Goal: Transaction & Acquisition: Obtain resource

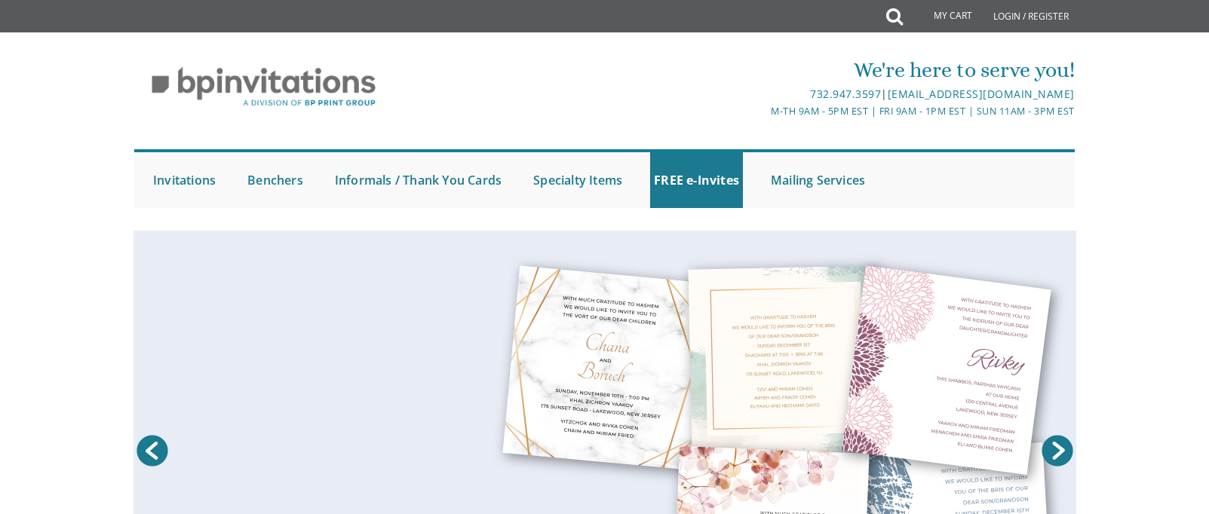
scroll to position [75, 0]
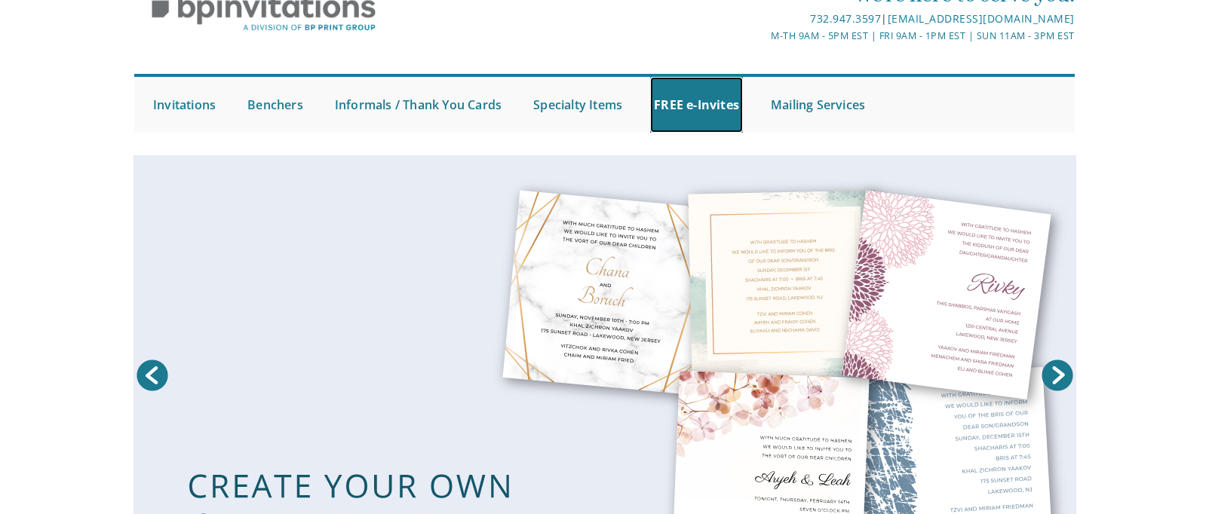
click at [698, 109] on link "FREE e-Invites" at bounding box center [696, 105] width 93 height 56
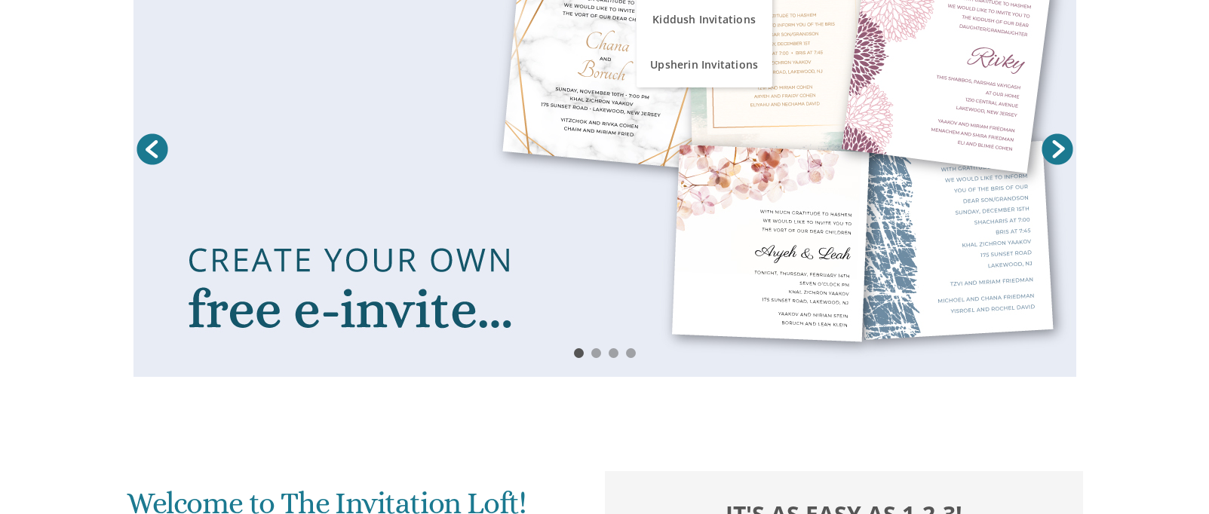
scroll to position [386, 0]
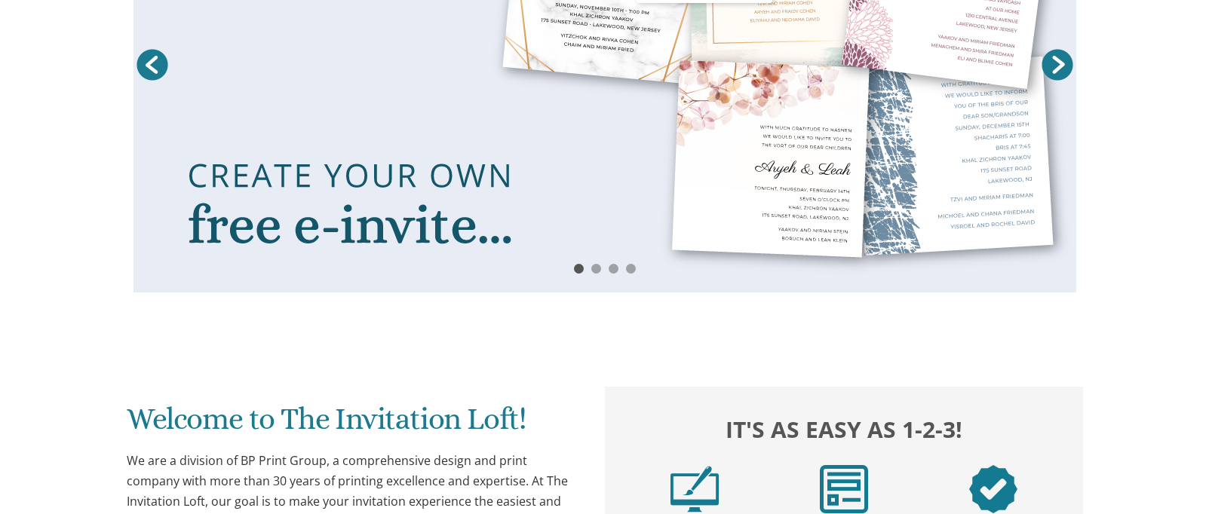
click at [701, 465] on img at bounding box center [694, 489] width 48 height 48
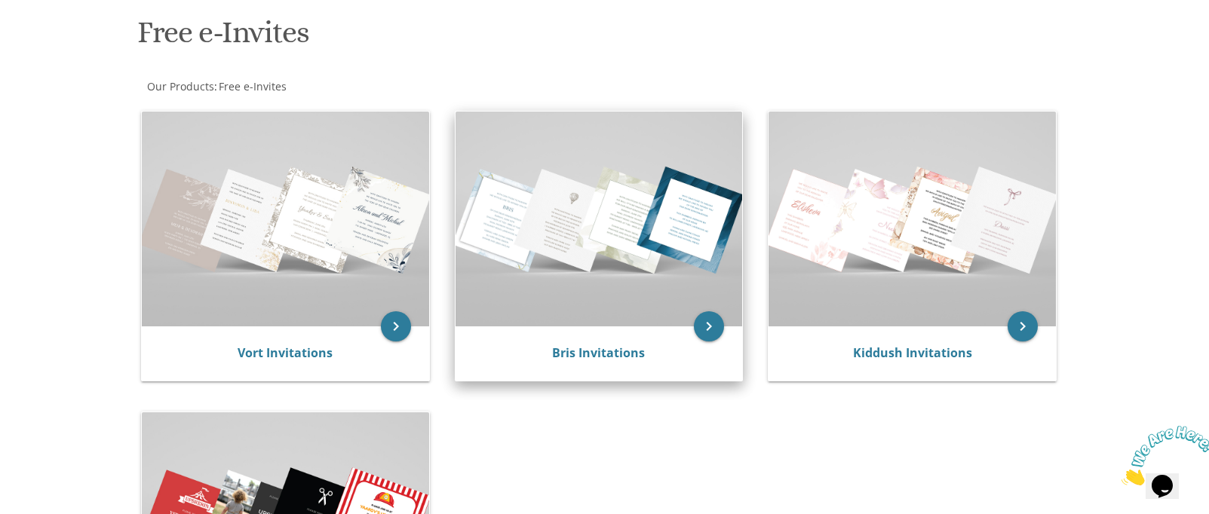
click at [594, 242] on img at bounding box center [598, 219] width 287 height 215
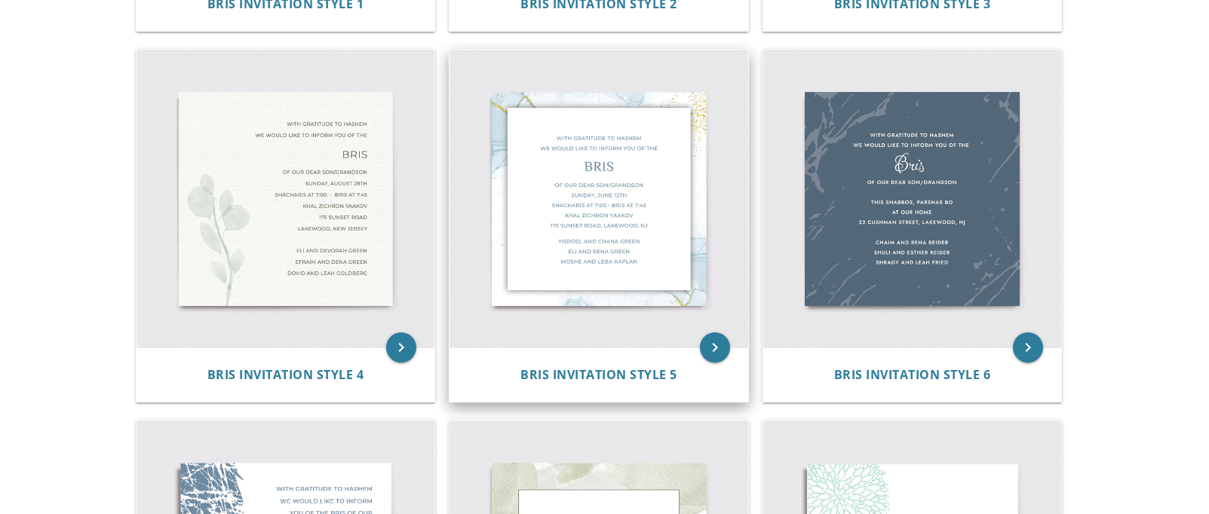
scroll to position [679, 0]
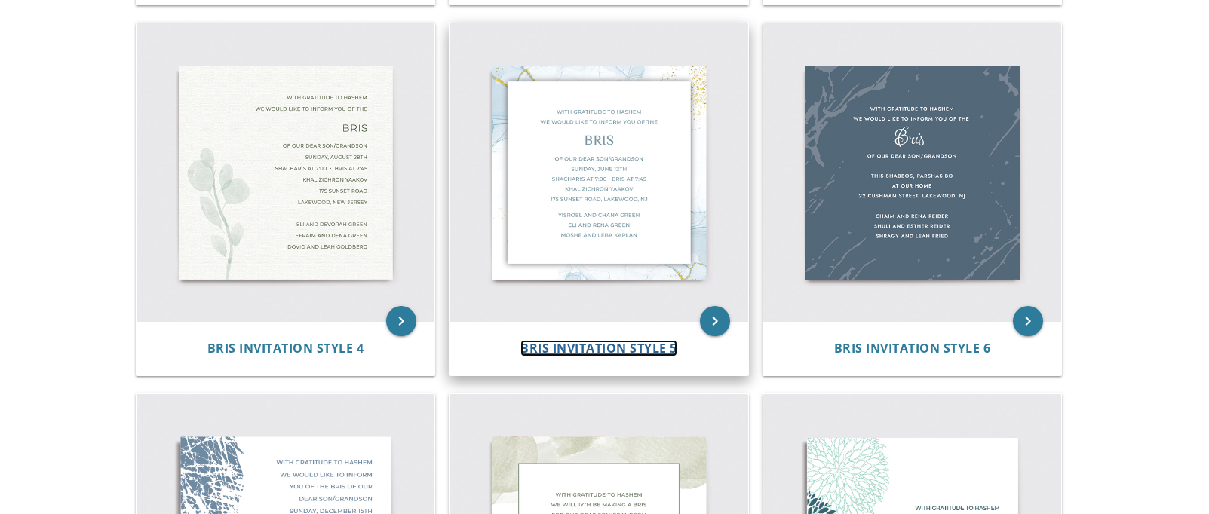
click at [637, 349] on span "Bris Invitation Style 5" at bounding box center [598, 348] width 157 height 17
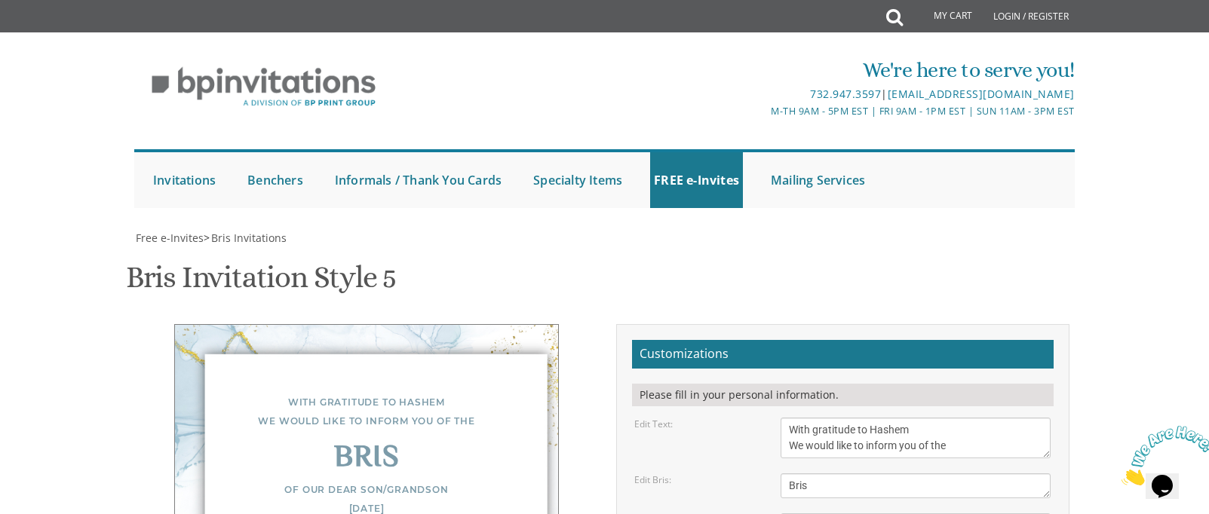
scroll to position [226, 0]
drag, startPoint x: 905, startPoint y: 313, endPoint x: 784, endPoint y: 321, distance: 121.6
drag, startPoint x: 898, startPoint y: 346, endPoint x: 766, endPoint y: 347, distance: 132.0
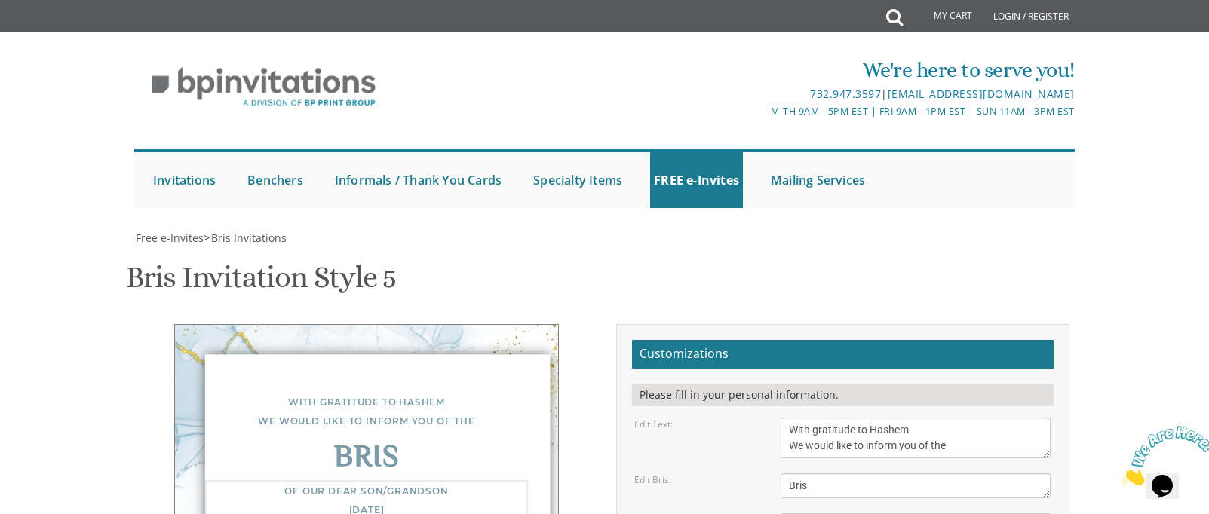
drag, startPoint x: 885, startPoint y: 364, endPoint x: 760, endPoint y: 363, distance: 124.4
drag, startPoint x: 928, startPoint y: 362, endPoint x: 873, endPoint y: 362, distance: 55.1
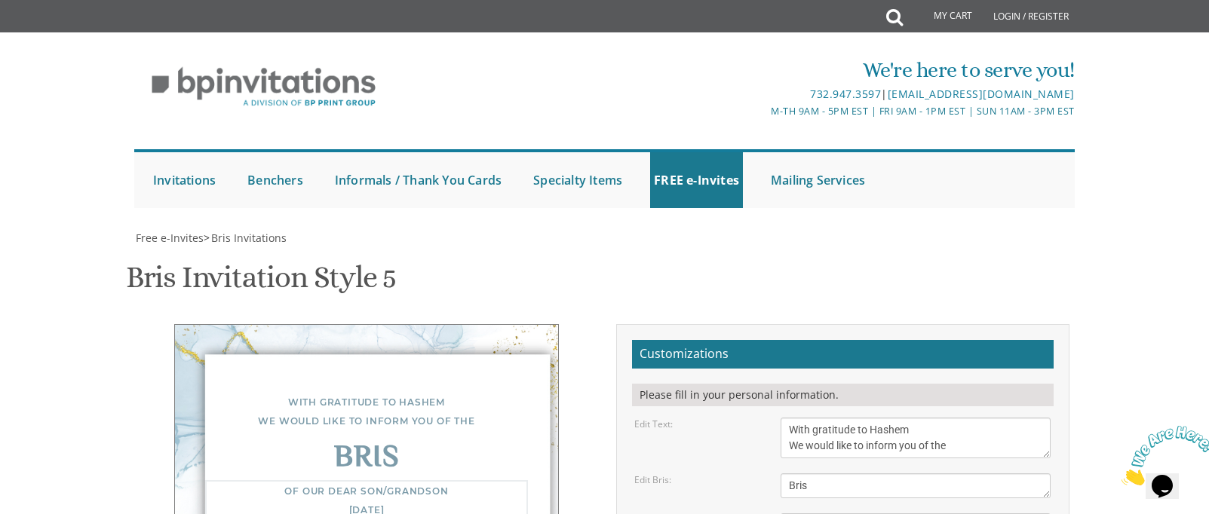
type textarea "Of our dear son/grandson [DATE] Shacharis at 7:00 • Bris at [STREET_ADDRESS][PE…"
drag, startPoint x: 913, startPoint y: 400, endPoint x: 756, endPoint y: 382, distance: 157.9
drag, startPoint x: 868, startPoint y: 422, endPoint x: 778, endPoint y: 423, distance: 89.8
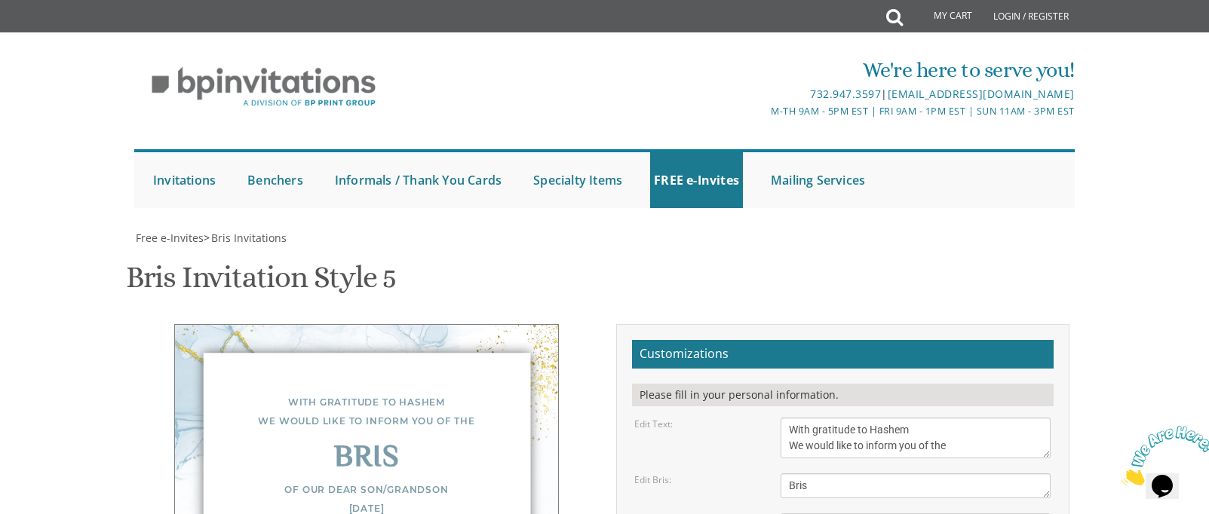
drag, startPoint x: 909, startPoint y: 436, endPoint x: 774, endPoint y: 431, distance: 135.8
type textarea "Nosson and [PERSON_NAME] [PERSON_NAME] and [PERSON_NAME] [PERSON_NAME] and [PER…"
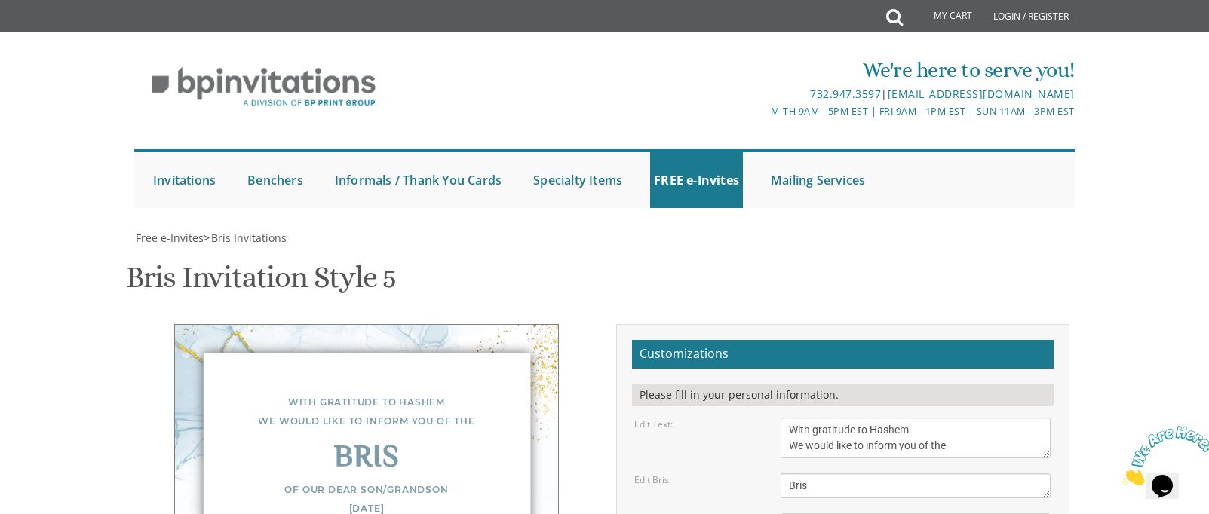
type input "[EMAIL_ADDRESS][DOMAIN_NAME]"
